Goal: Navigation & Orientation: Find specific page/section

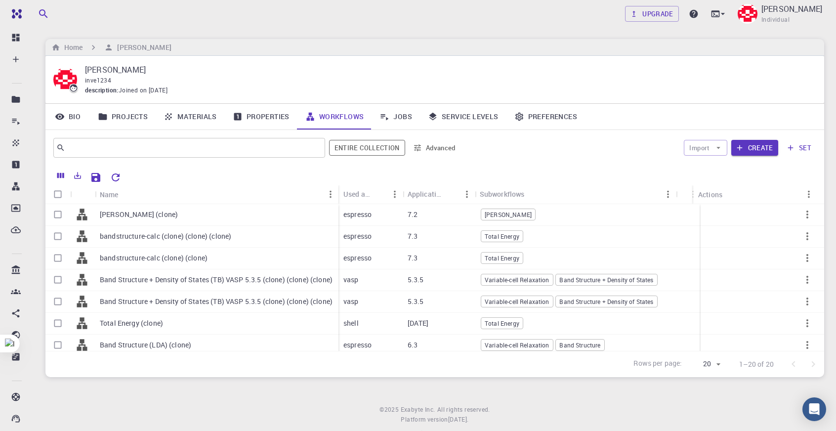
click at [594, 66] on p "[PERSON_NAME]" at bounding box center [446, 70] width 723 height 12
drag, startPoint x: 201, startPoint y: 112, endPoint x: 210, endPoint y: 128, distance: 18.4
click at [201, 112] on link "Materials" at bounding box center [190, 117] width 69 height 26
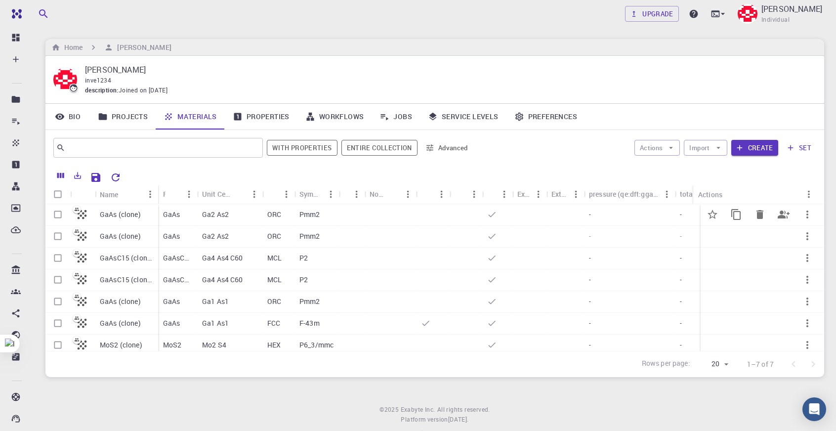
click at [299, 204] on div "Pmm2" at bounding box center [316, 215] width 44 height 22
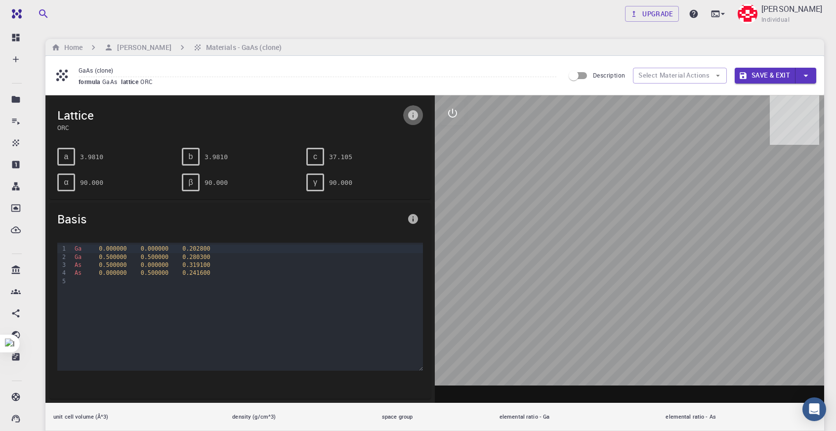
click at [412, 119] on icon "info" at bounding box center [413, 115] width 10 height 10
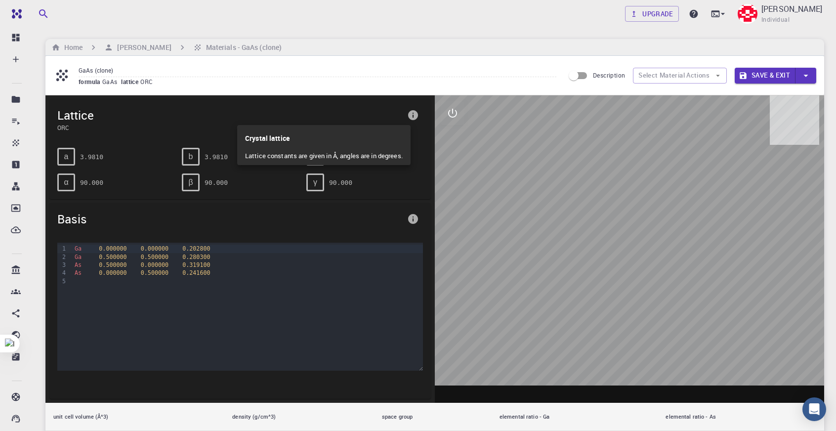
click at [467, 168] on div at bounding box center [418, 215] width 836 height 431
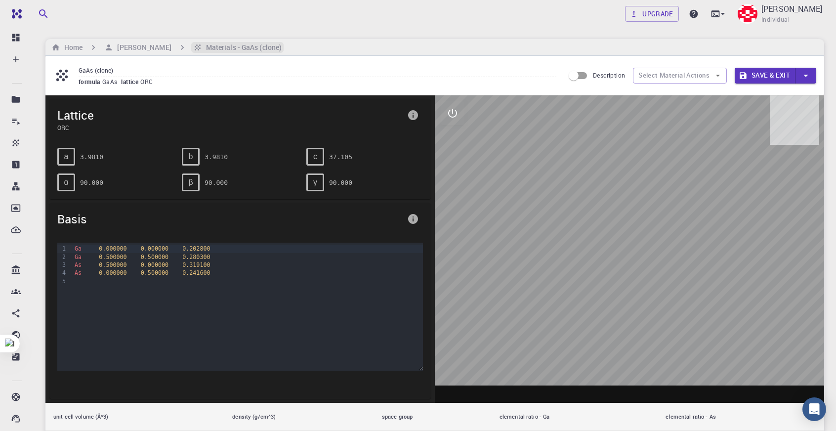
click at [211, 51] on h6 "Materials - GaAs (clone)" at bounding box center [242, 47] width 80 height 11
click at [136, 45] on h6 "[PERSON_NAME]" at bounding box center [142, 47] width 58 height 11
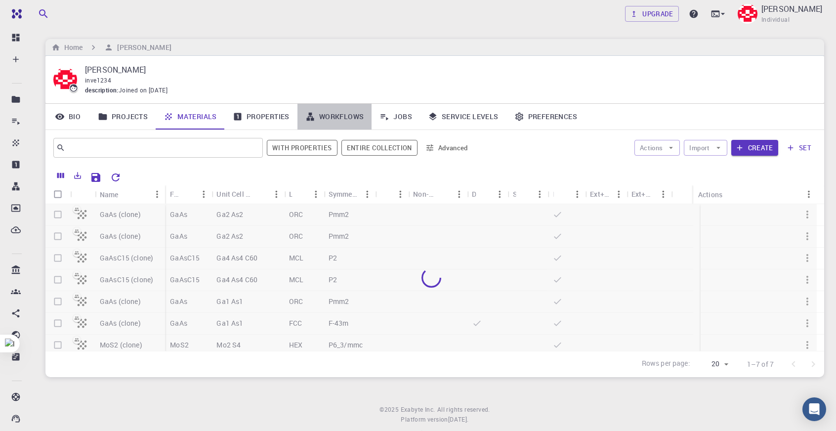
click at [350, 112] on link "Workflows" at bounding box center [334, 117] width 75 height 26
